Goal: Task Accomplishment & Management: Manage account settings

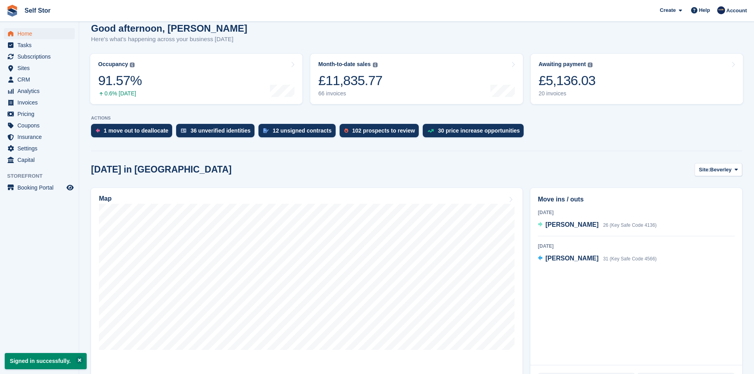
scroll to position [79, 0]
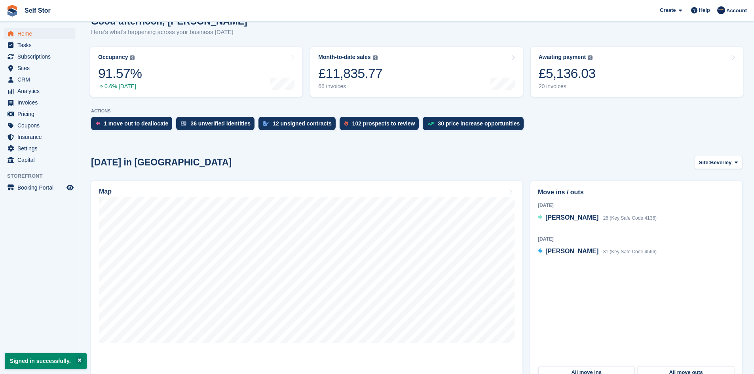
click at [720, 169] on div "Today in Beverley Site: Beverley Beverley Hull Map Move ins / outs 21 Sep 2025 …" at bounding box center [416, 350] width 651 height 389
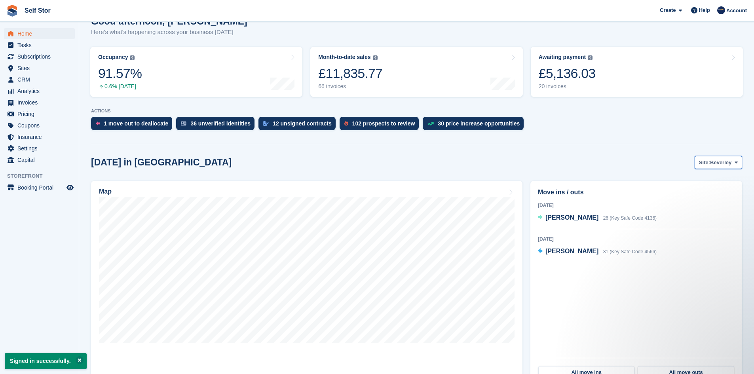
scroll to position [0, 0]
click at [721, 166] on span "Beverley" at bounding box center [720, 163] width 21 height 8
click at [688, 198] on link "Hull" at bounding box center [704, 195] width 69 height 14
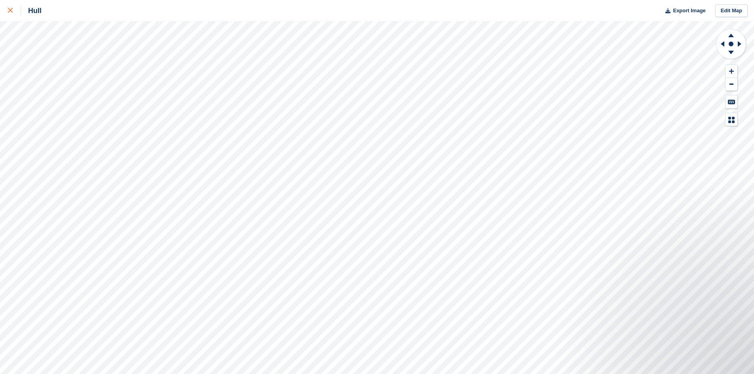
click at [12, 13] on icon at bounding box center [10, 10] width 5 height 5
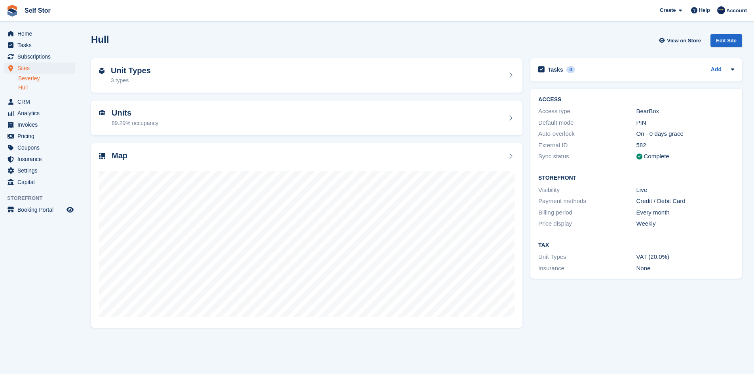
click at [28, 81] on link "Beverley" at bounding box center [46, 79] width 57 height 8
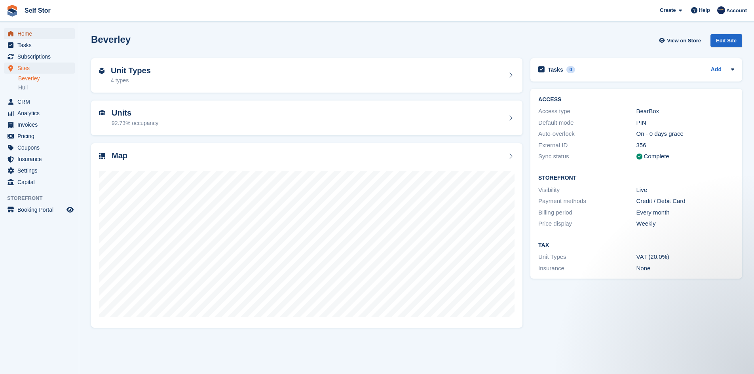
click at [38, 36] on span "Home" at bounding box center [41, 33] width 48 height 11
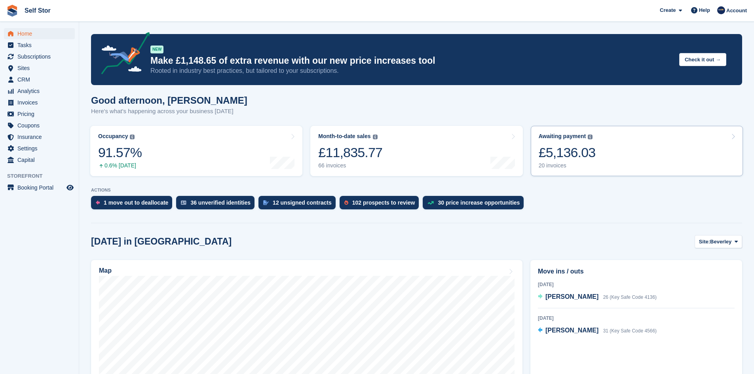
click at [582, 157] on div "£5,136.03" at bounding box center [567, 153] width 57 height 16
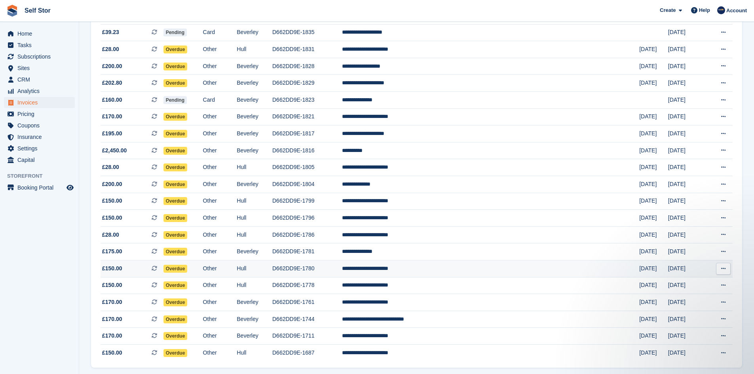
scroll to position [96, 0]
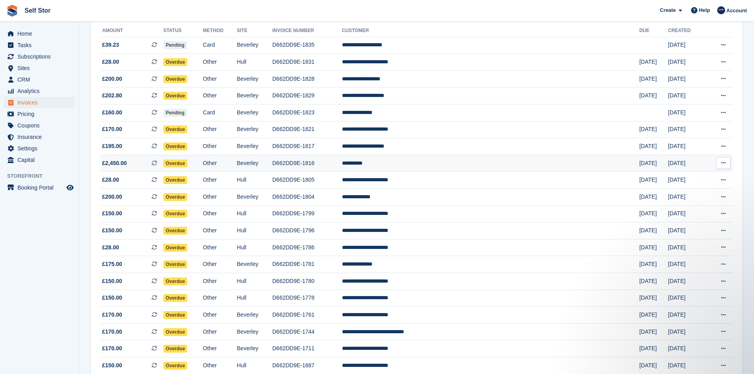
click at [453, 162] on td "**********" at bounding box center [491, 163] width 298 height 17
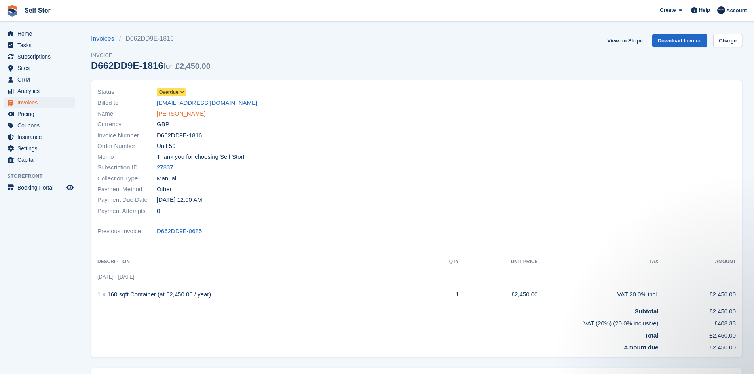
click at [180, 115] on link "Sam Rumsby" at bounding box center [181, 113] width 49 height 9
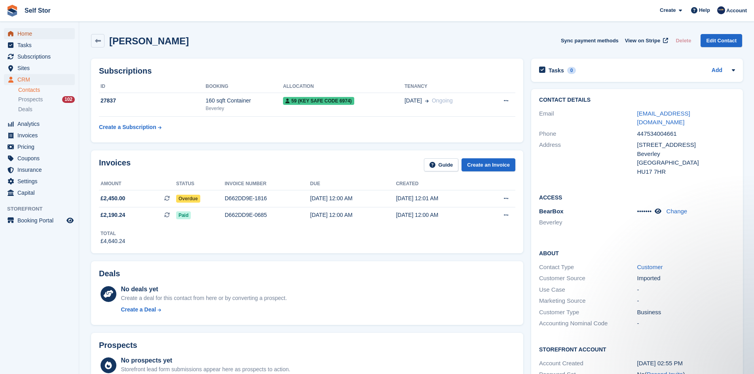
click at [23, 32] on span "Home" at bounding box center [41, 33] width 48 height 11
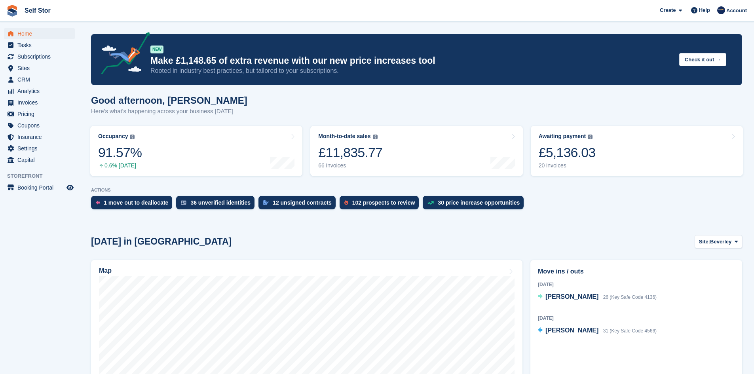
click at [588, 152] on div "£5,136.03" at bounding box center [567, 153] width 57 height 16
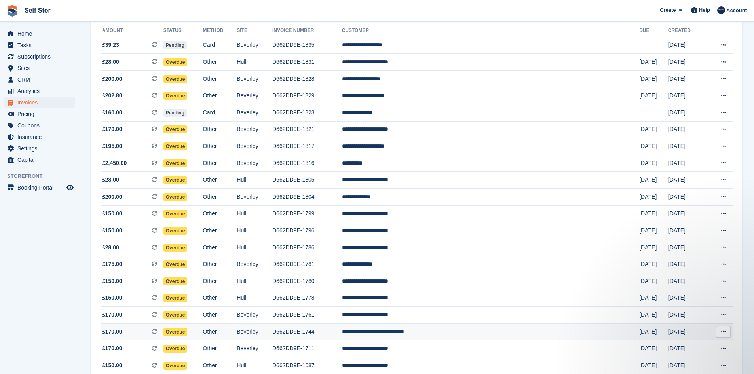
scroll to position [135, 0]
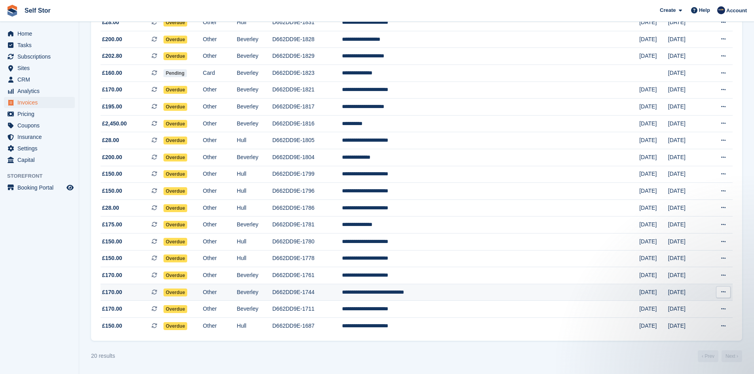
click at [432, 294] on td "**********" at bounding box center [491, 292] width 298 height 17
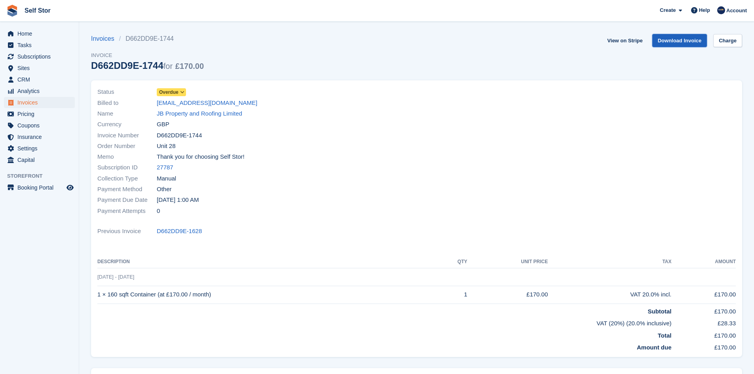
click at [682, 38] on link "Download Invoice" at bounding box center [679, 40] width 55 height 13
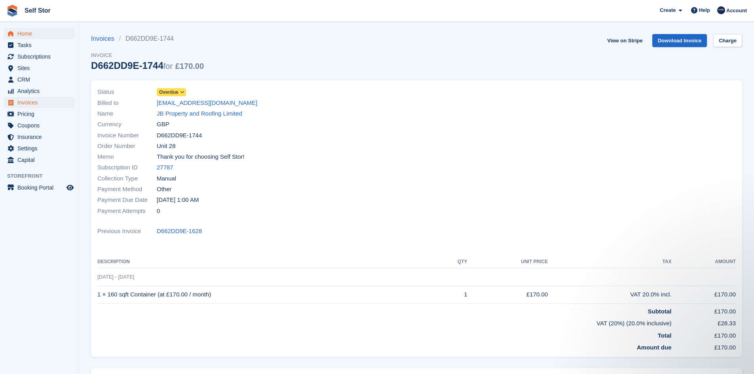
click at [32, 35] on span "Home" at bounding box center [41, 33] width 48 height 11
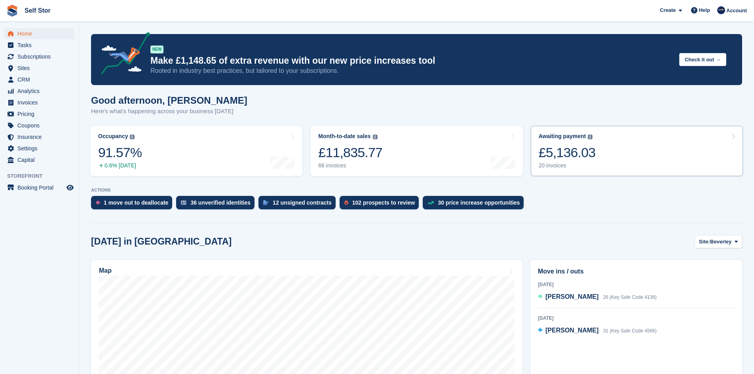
click at [622, 155] on link "Awaiting payment The total outstanding balance on all open invoices. £5,136.03 …" at bounding box center [637, 151] width 212 height 50
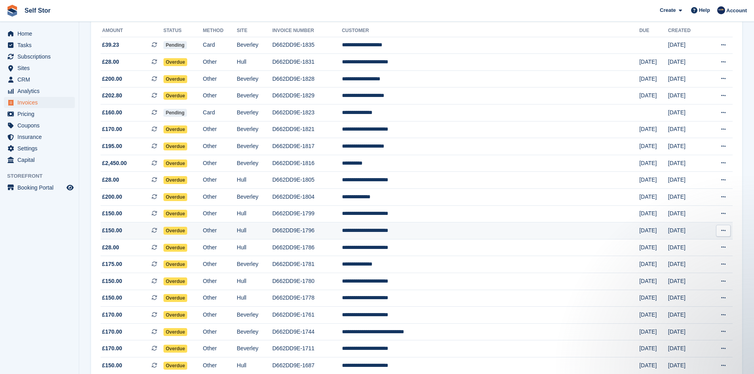
scroll to position [135, 0]
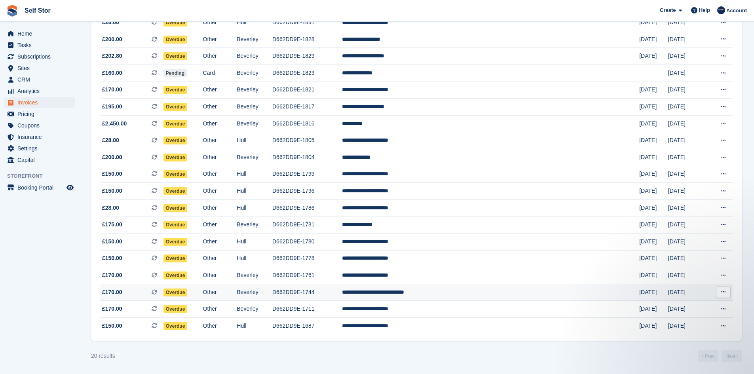
click at [188, 293] on span "Overdue" at bounding box center [176, 293] width 24 height 8
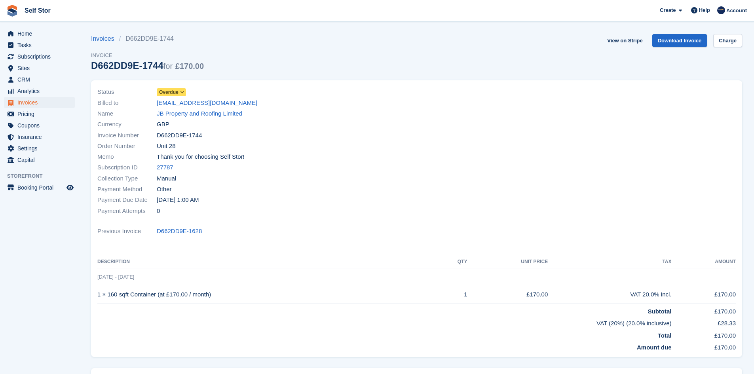
click at [182, 91] on icon at bounding box center [182, 92] width 4 height 5
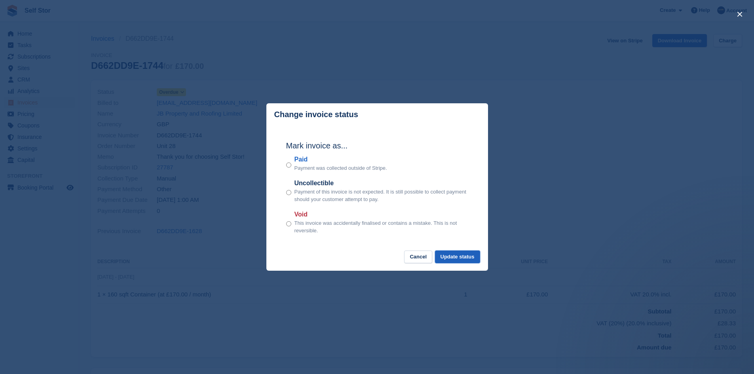
click at [459, 257] on button "Update status" at bounding box center [457, 257] width 45 height 13
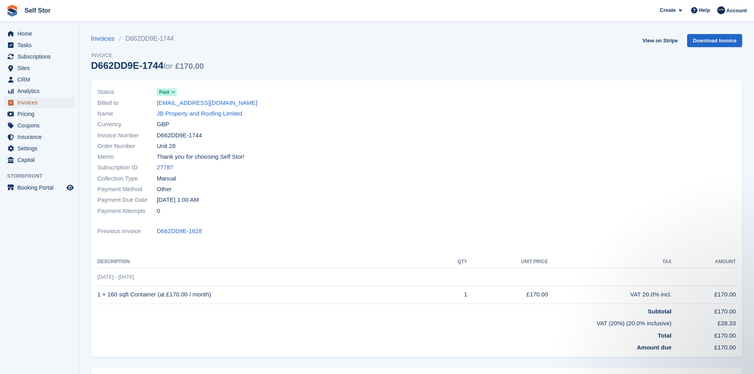
click at [27, 104] on span "Invoices" at bounding box center [41, 102] width 48 height 11
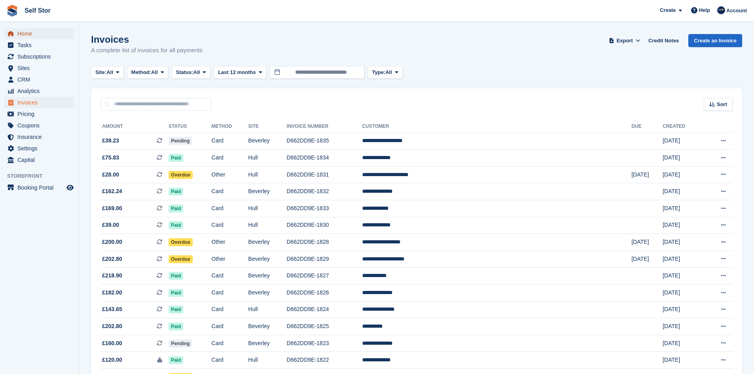
click at [29, 32] on span "Home" at bounding box center [41, 33] width 48 height 11
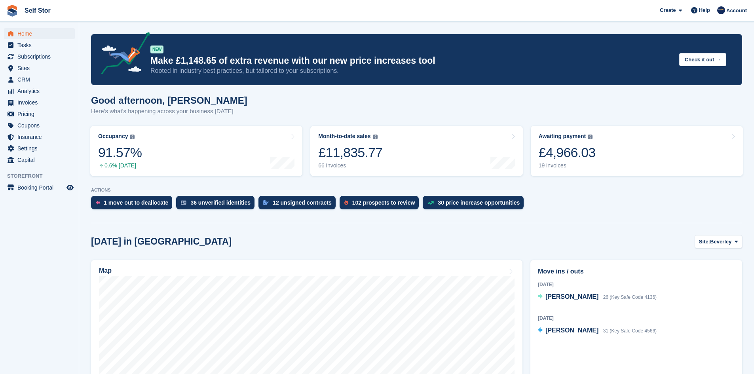
click at [644, 156] on link "Awaiting payment The total outstanding balance on all open invoices. £4,966.03 …" at bounding box center [637, 151] width 212 height 50
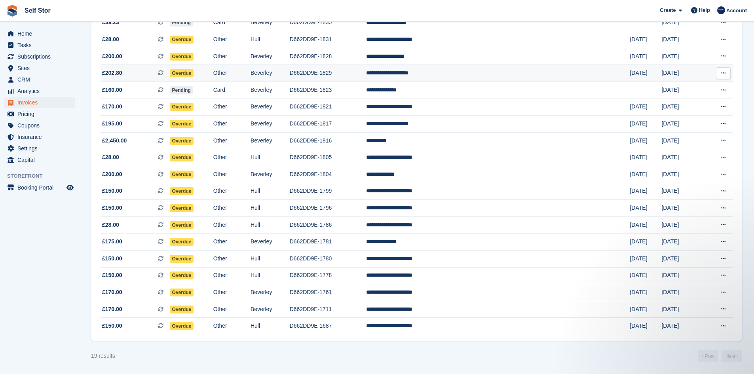
click at [194, 74] on span "Overdue" at bounding box center [182, 73] width 24 height 8
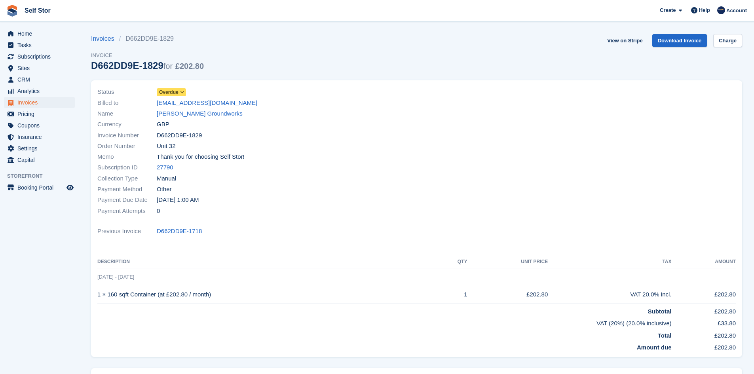
click at [177, 92] on span "Overdue" at bounding box center [168, 92] width 19 height 7
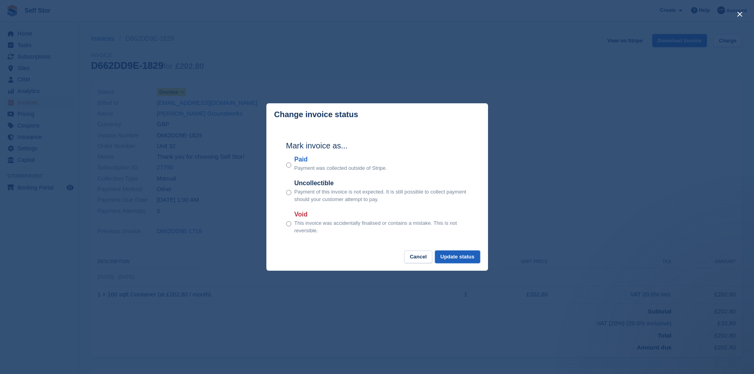
click at [453, 259] on button "Update status" at bounding box center [457, 257] width 45 height 13
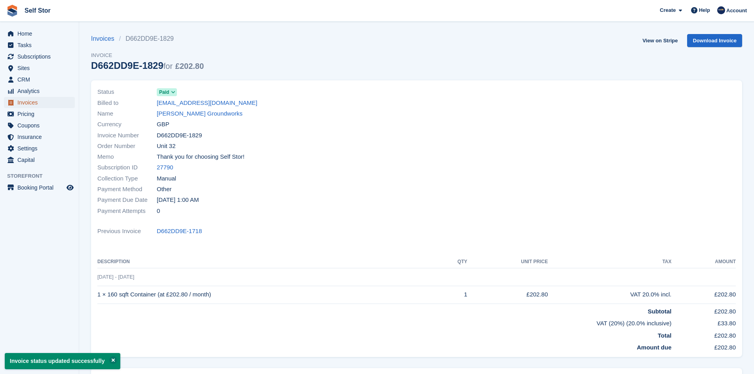
click at [22, 103] on span "Invoices" at bounding box center [41, 102] width 48 height 11
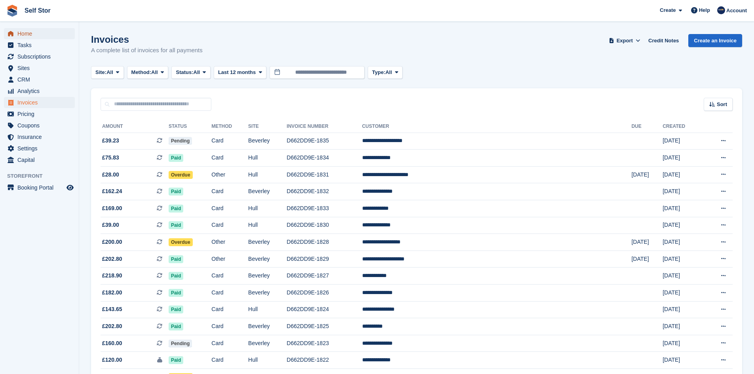
click at [21, 33] on span "Home" at bounding box center [41, 33] width 48 height 11
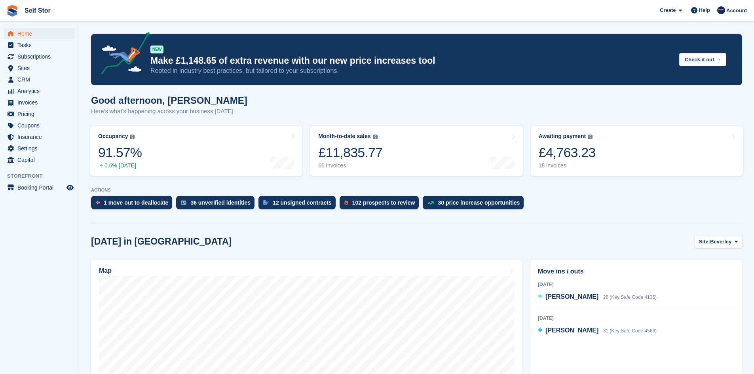
click at [604, 152] on link "Awaiting payment The total outstanding balance on all open invoices. £4,763.23 …" at bounding box center [637, 151] width 212 height 50
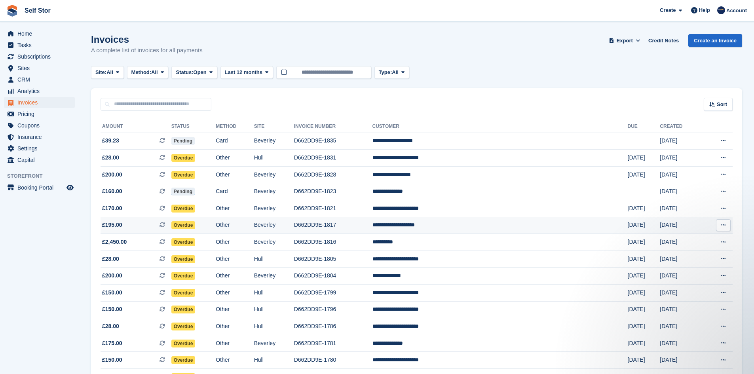
click at [196, 224] on span "Overdue" at bounding box center [183, 225] width 24 height 8
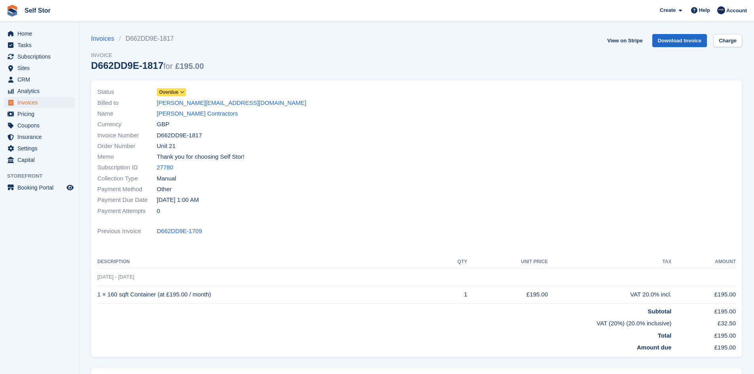
click at [183, 91] on icon at bounding box center [182, 92] width 4 height 5
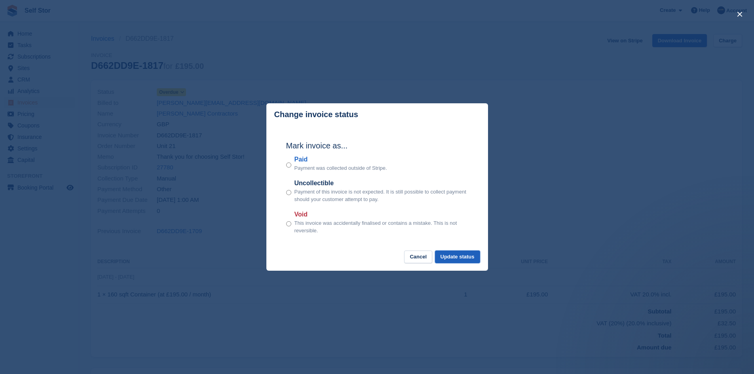
click at [473, 257] on button "Update status" at bounding box center [457, 257] width 45 height 13
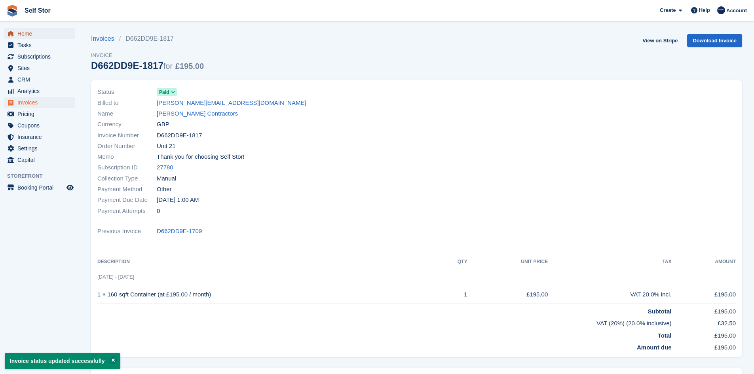
click at [11, 38] on link "Home" at bounding box center [39, 33] width 71 height 11
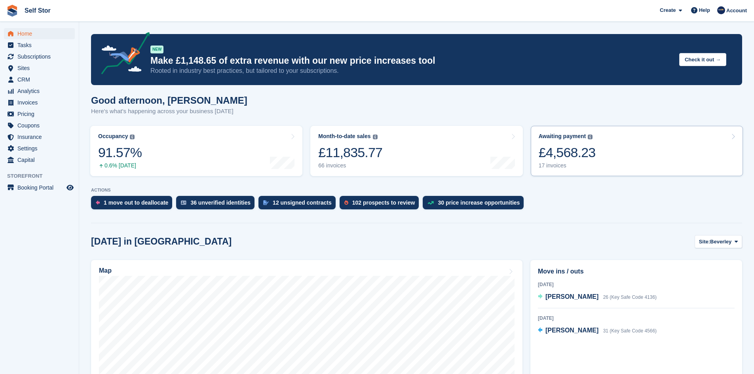
click at [632, 154] on link "Awaiting payment The total outstanding balance on all open invoices. £4,568.23 …" at bounding box center [637, 151] width 212 height 50
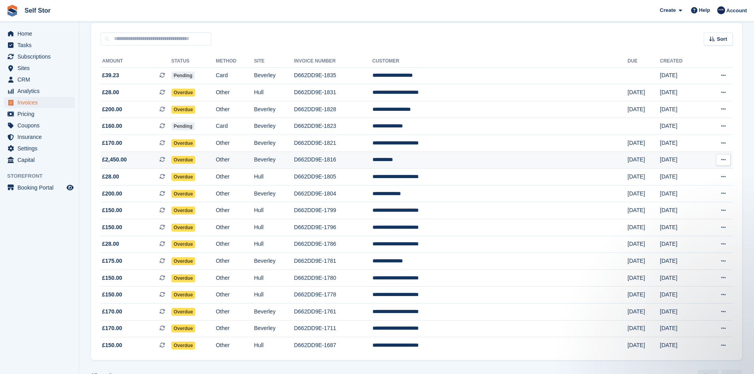
scroll to position [79, 0]
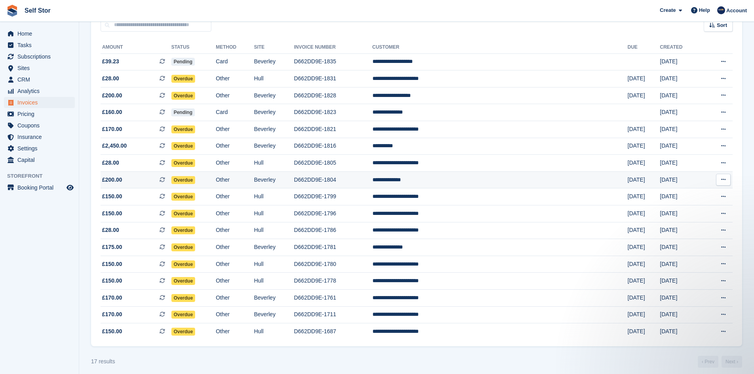
click at [196, 181] on span "Overdue" at bounding box center [183, 180] width 24 height 8
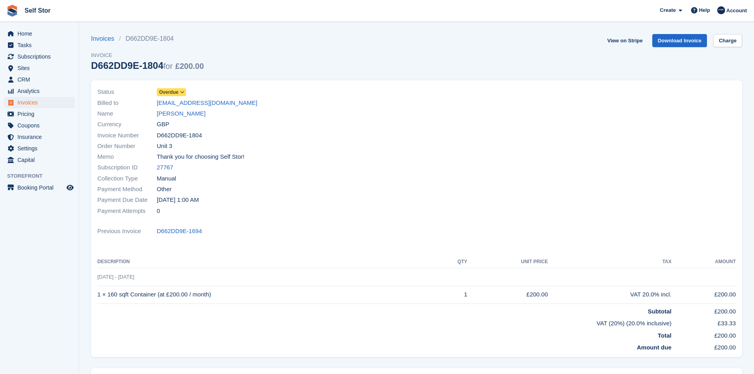
click at [173, 92] on span "Overdue" at bounding box center [168, 92] width 19 height 7
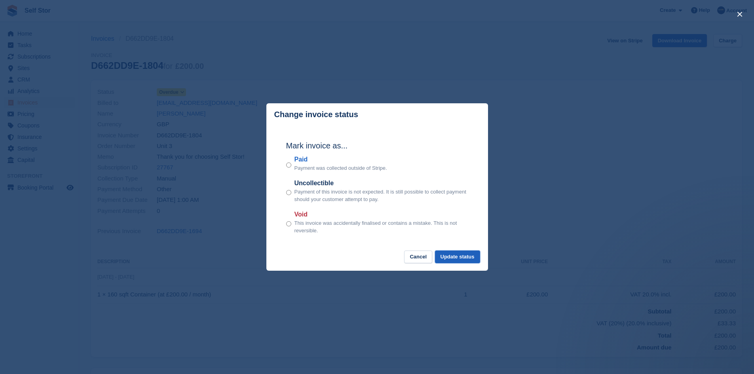
click at [468, 262] on button "Update status" at bounding box center [457, 257] width 45 height 13
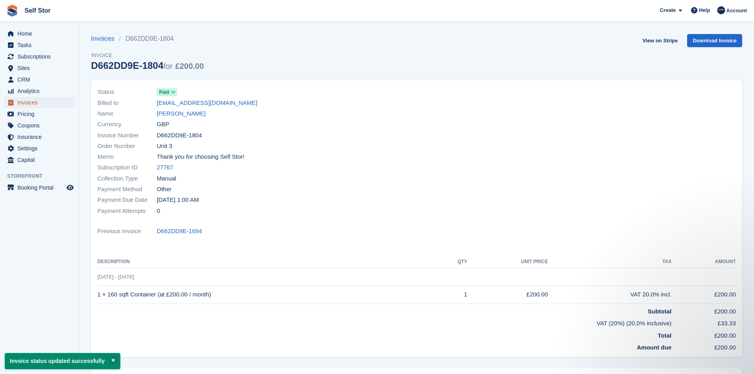
click at [26, 102] on span "Invoices" at bounding box center [41, 102] width 48 height 11
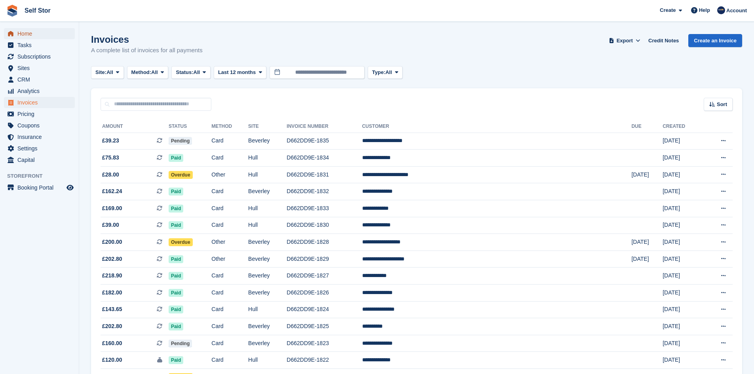
click at [18, 33] on span "Home" at bounding box center [41, 33] width 48 height 11
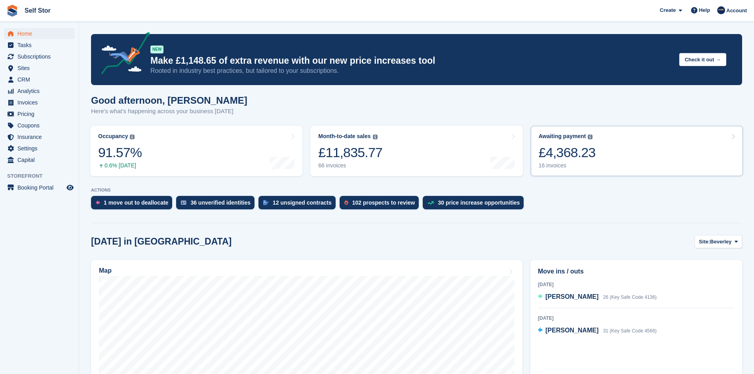
click at [620, 146] on link "Awaiting payment The total outstanding balance on all open invoices. £4,368.23 …" at bounding box center [637, 151] width 212 height 50
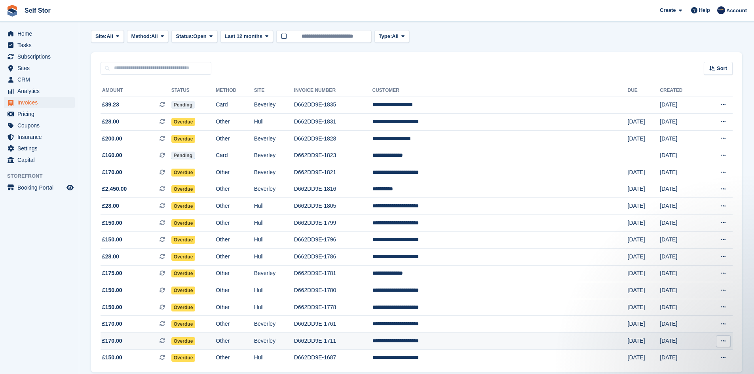
scroll to position [68, 0]
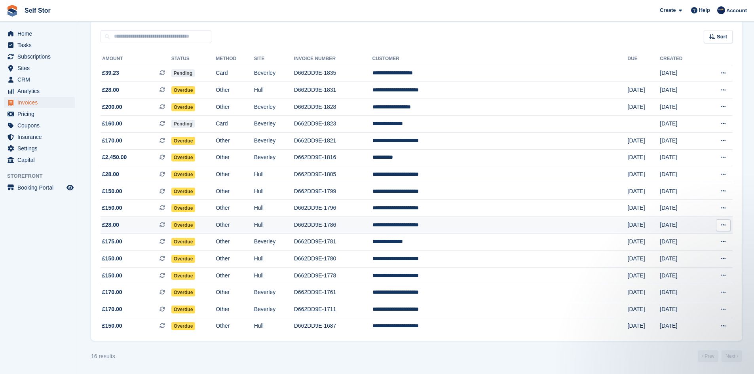
click at [196, 224] on span "Overdue" at bounding box center [183, 225] width 24 height 8
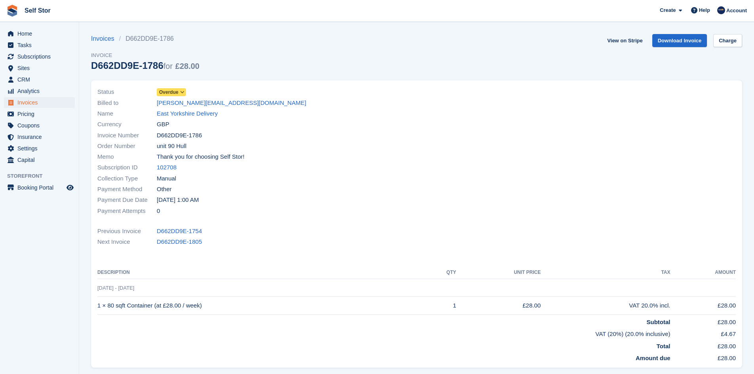
click at [182, 94] on icon at bounding box center [182, 92] width 4 height 5
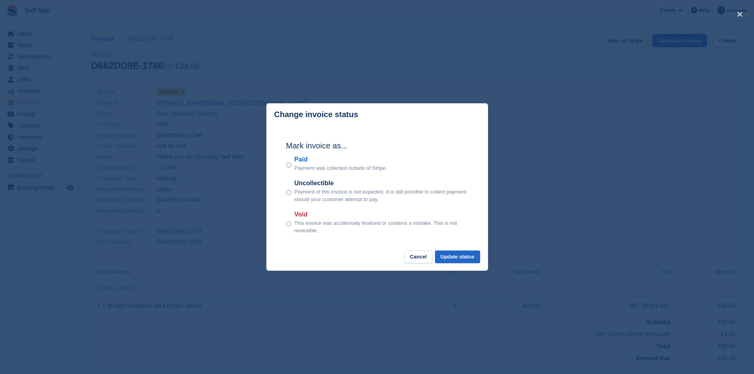
click at [291, 166] on div "Paid Payment was collected outside of Stripe." at bounding box center [377, 163] width 182 height 17
click at [471, 260] on button "Update status" at bounding box center [457, 257] width 45 height 13
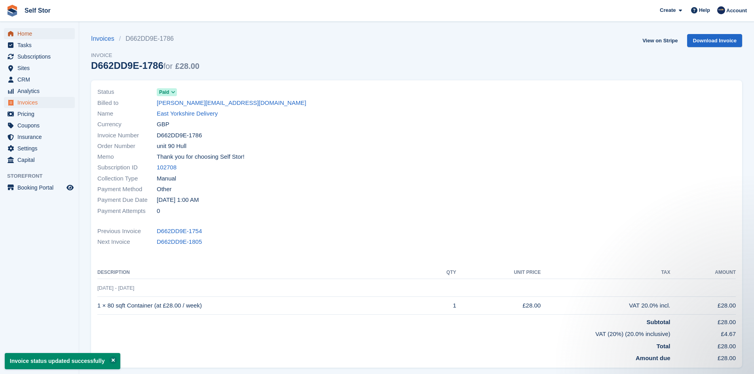
click at [30, 34] on span "Home" at bounding box center [41, 33] width 48 height 11
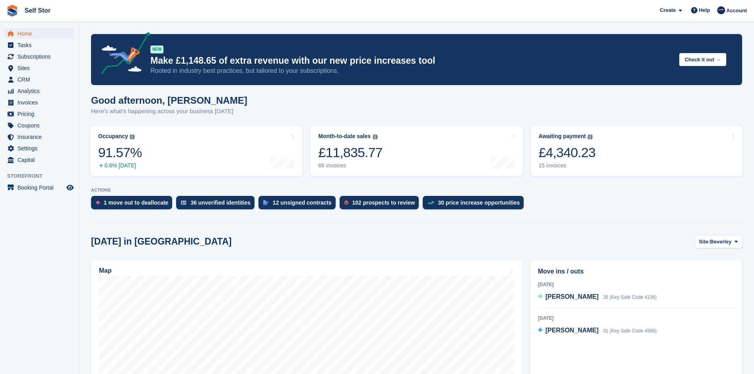
click at [601, 160] on link "Awaiting payment The total outstanding balance on all open invoices. £4,340.23 …" at bounding box center [637, 151] width 212 height 50
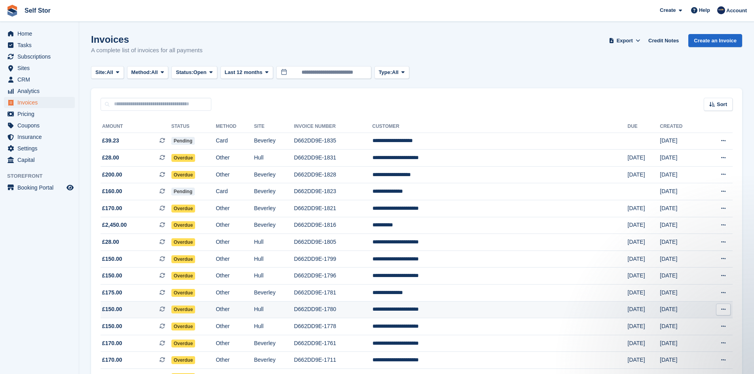
scroll to position [51, 0]
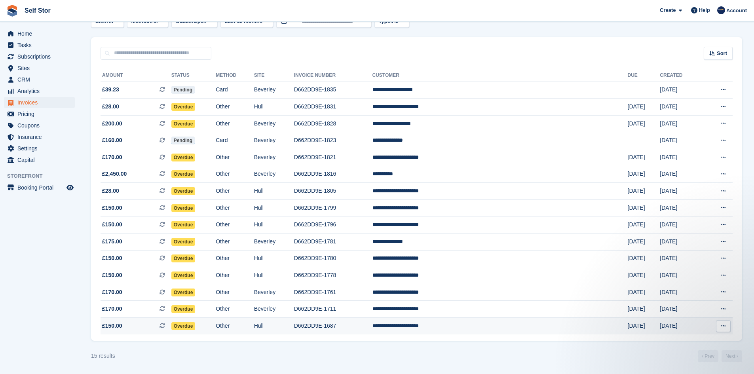
click at [373, 326] on td "D662DD9E-1687" at bounding box center [333, 326] width 78 height 17
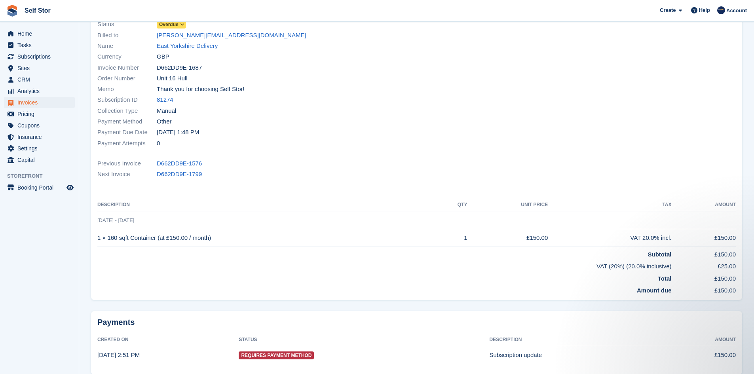
scroll to position [25, 0]
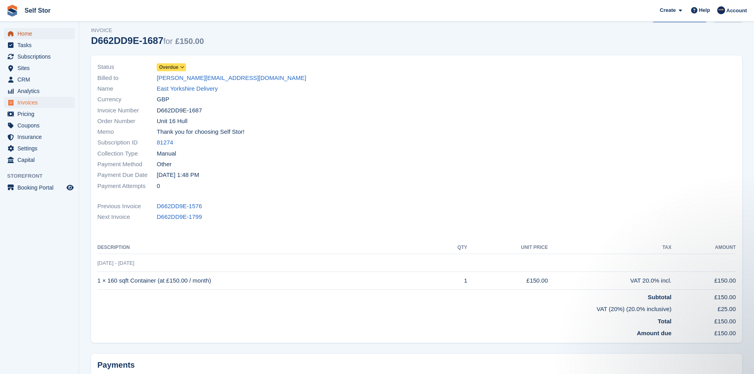
click at [24, 35] on span "Home" at bounding box center [41, 33] width 48 height 11
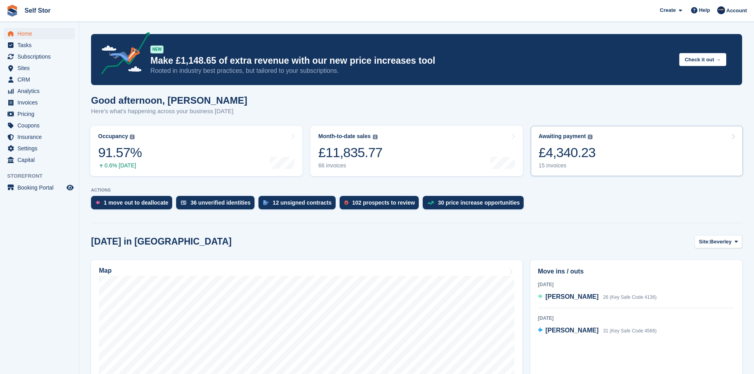
click at [631, 155] on link "Awaiting payment The total outstanding balance on all open invoices. £4,340.23 …" at bounding box center [637, 151] width 212 height 50
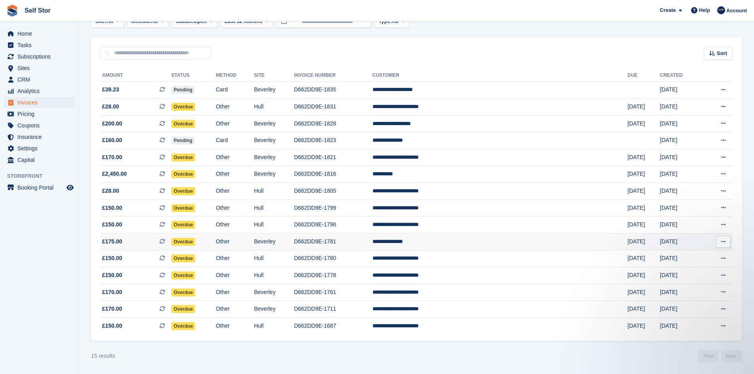
click at [490, 247] on td "**********" at bounding box center [500, 242] width 255 height 17
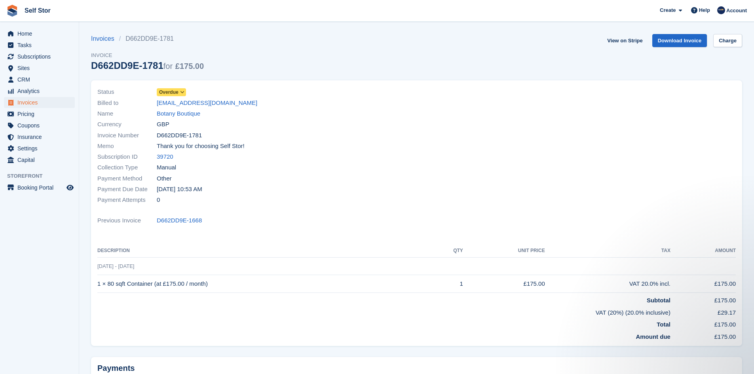
click at [183, 93] on icon at bounding box center [182, 92] width 4 height 5
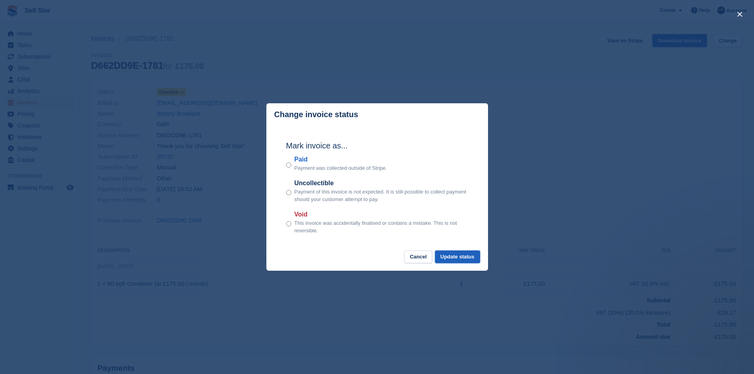
click at [462, 257] on button "Update status" at bounding box center [457, 257] width 45 height 13
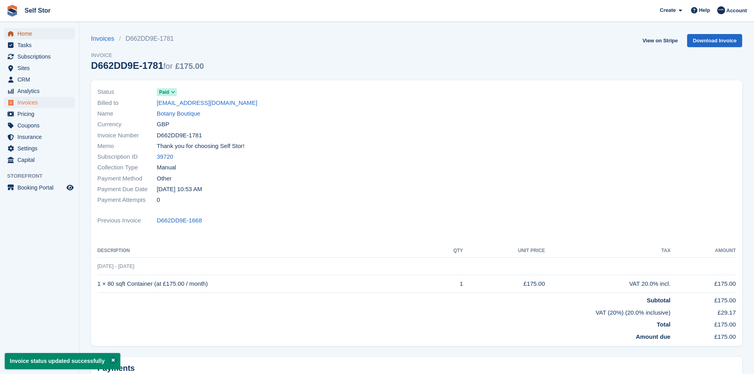
click at [28, 38] on span "Home" at bounding box center [41, 33] width 48 height 11
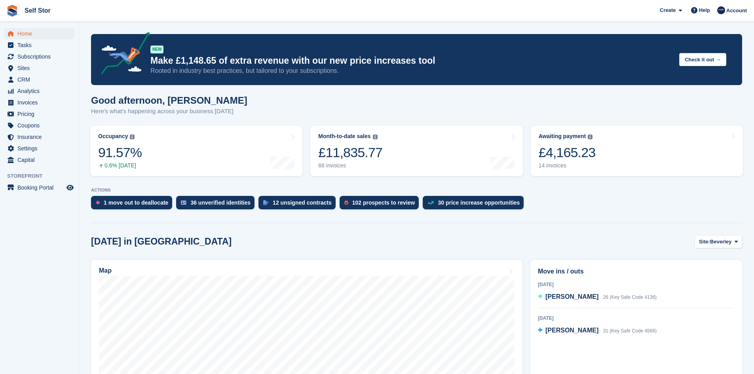
click at [607, 156] on link "Awaiting payment The total outstanding balance on all open invoices. £4,165.23 …" at bounding box center [637, 151] width 212 height 50
